Goal: Task Accomplishment & Management: Use online tool/utility

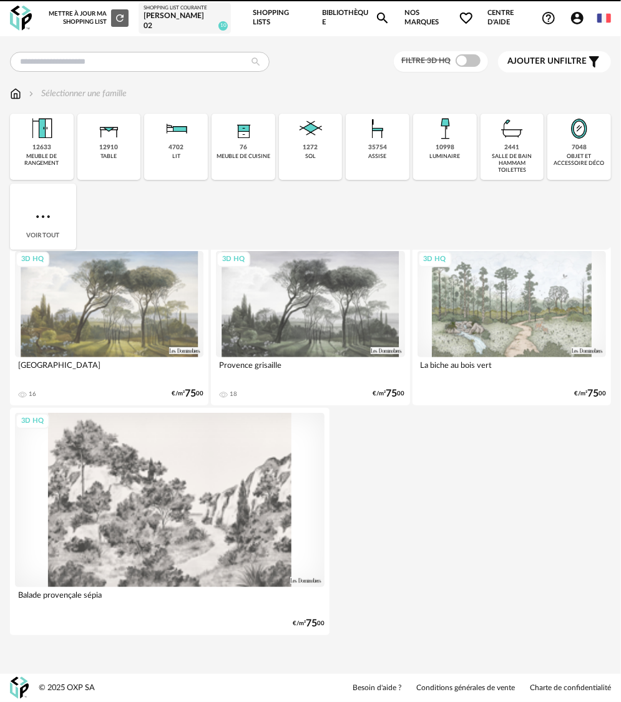
click at [285, 17] on link "Shopping Lists" at bounding box center [281, 18] width 56 height 36
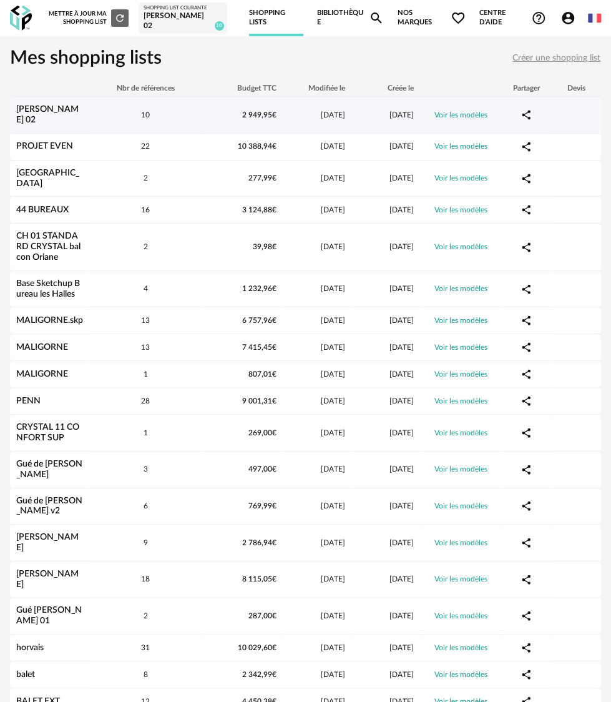
click at [59, 117] on div "[PERSON_NAME] 02" at bounding box center [49, 114] width 79 height 21
click at [63, 114] on div "[PERSON_NAME] 02" at bounding box center [49, 114] width 79 height 21
click at [65, 110] on link "[PERSON_NAME] 02" at bounding box center [47, 114] width 62 height 19
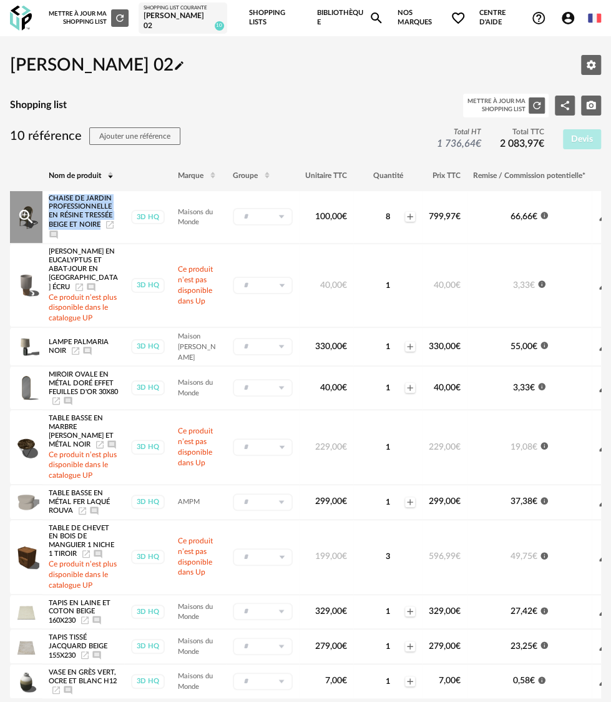
drag, startPoint x: 49, startPoint y: 196, endPoint x: 102, endPoint y: 222, distance: 59.2
click at [102, 222] on div "Chaise de jardin professionnelle en résine tressée beige et noire Launch icon A…" at bounding box center [83, 217] width 69 height 46
copy span "Chaise de jardin professionnelle en résine tressée beige et noire"
